Goal: Information Seeking & Learning: Learn about a topic

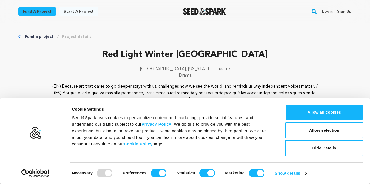
click at [296, 112] on button "Allow all cookies" at bounding box center [324, 112] width 78 height 16
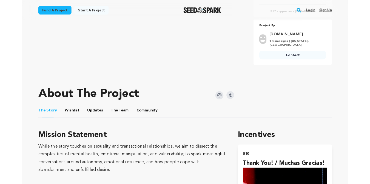
scroll to position [207, 0]
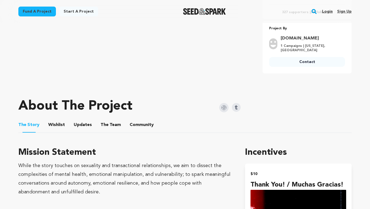
click at [220, 108] on img at bounding box center [223, 107] width 9 height 9
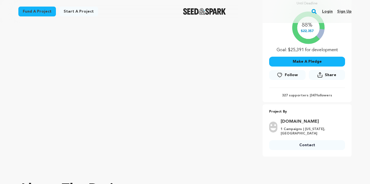
scroll to position [123, 0]
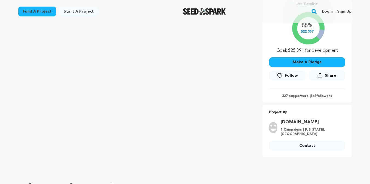
click at [322, 75] on icon at bounding box center [319, 76] width 5 height 6
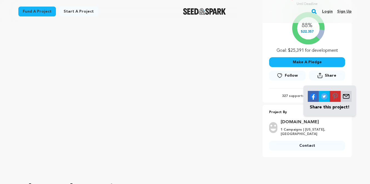
click at [323, 102] on img at bounding box center [323, 96] width 11 height 11
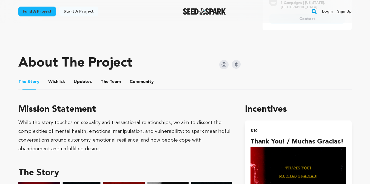
scroll to position [249, 0]
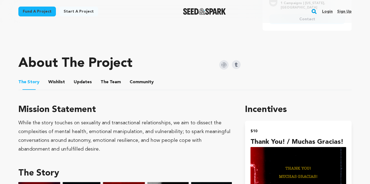
click at [222, 67] on img at bounding box center [223, 64] width 9 height 9
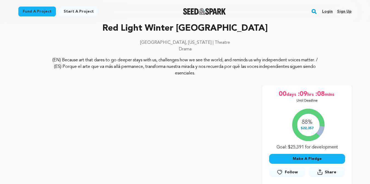
scroll to position [25, 0]
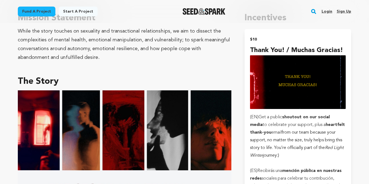
scroll to position [337, 0]
